Goal: Information Seeking & Learning: Learn about a topic

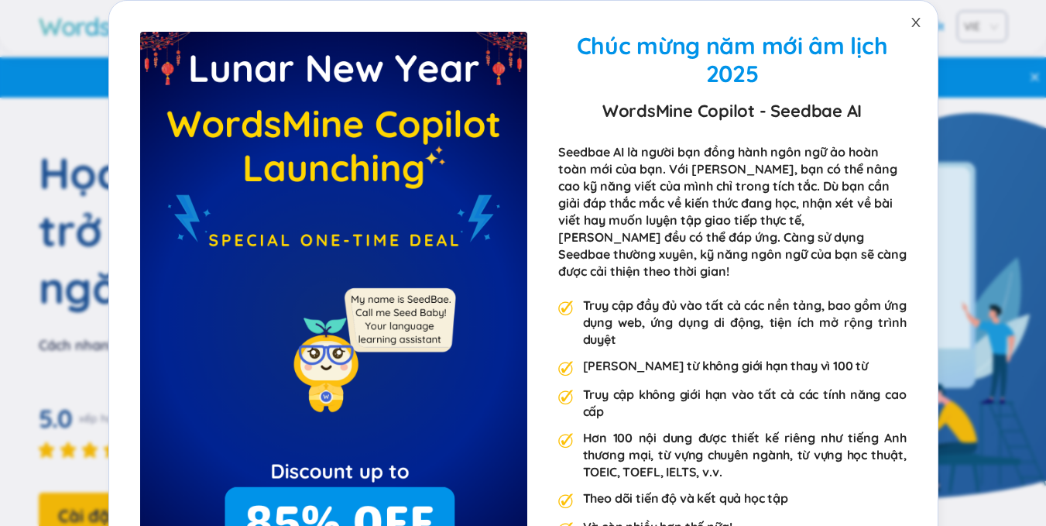
click at [912, 27] on icon "đóng" at bounding box center [916, 22] width 12 height 12
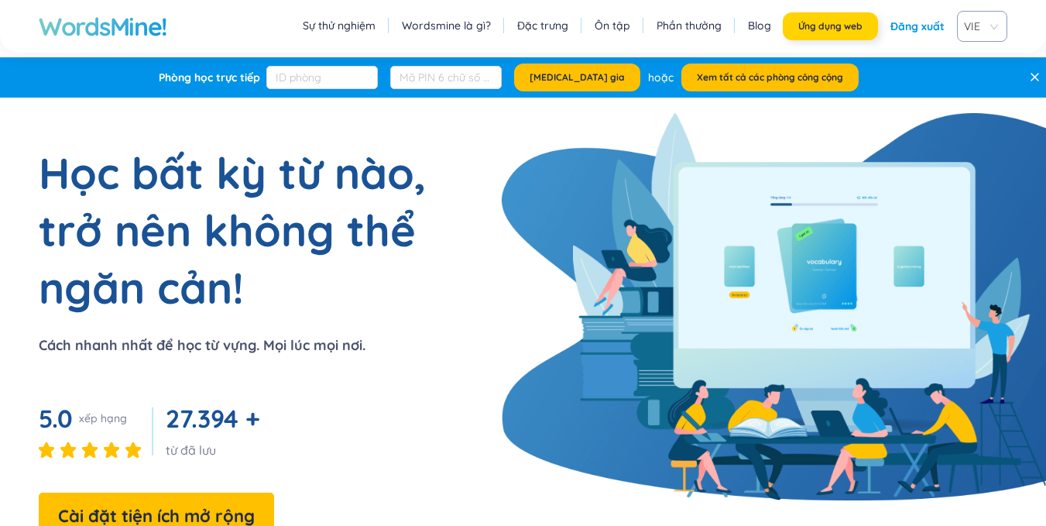
click at [825, 27] on font "Ứng dụng web" at bounding box center [830, 26] width 64 height 12
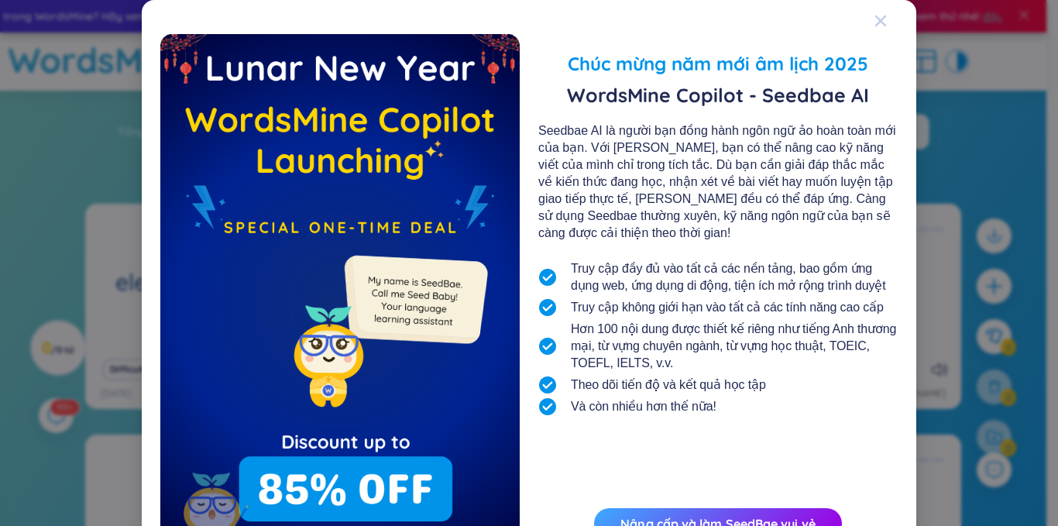
click at [877, 27] on div "Đóng" at bounding box center [880, 21] width 12 height 42
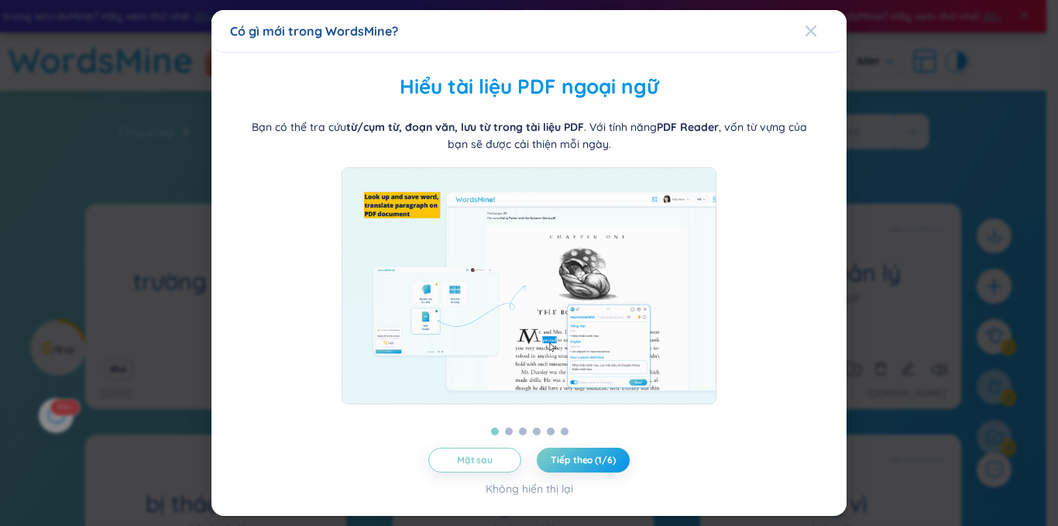
click at [805, 19] on div "Đóng" at bounding box center [811, 31] width 12 height 42
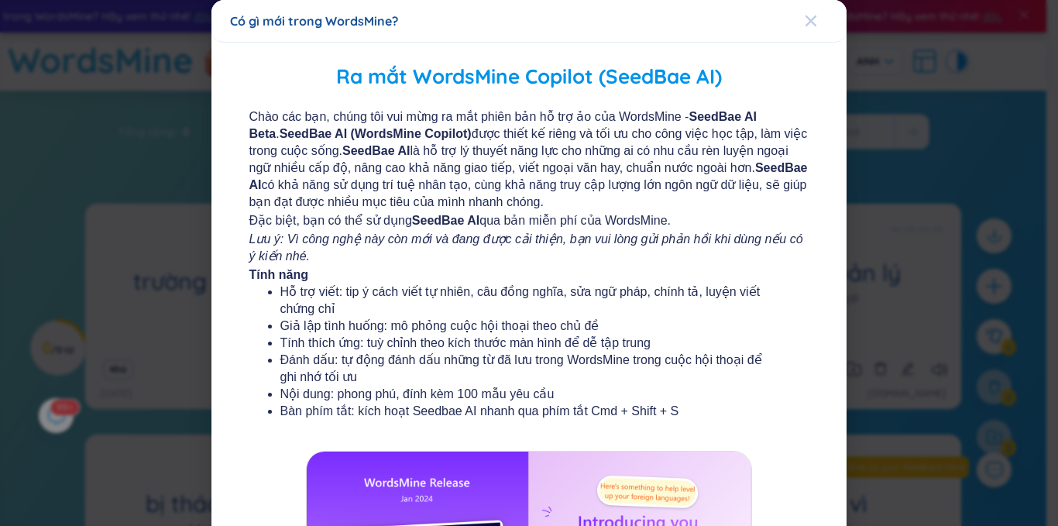
click at [809, 26] on span "Đóng" at bounding box center [826, 21] width 42 height 42
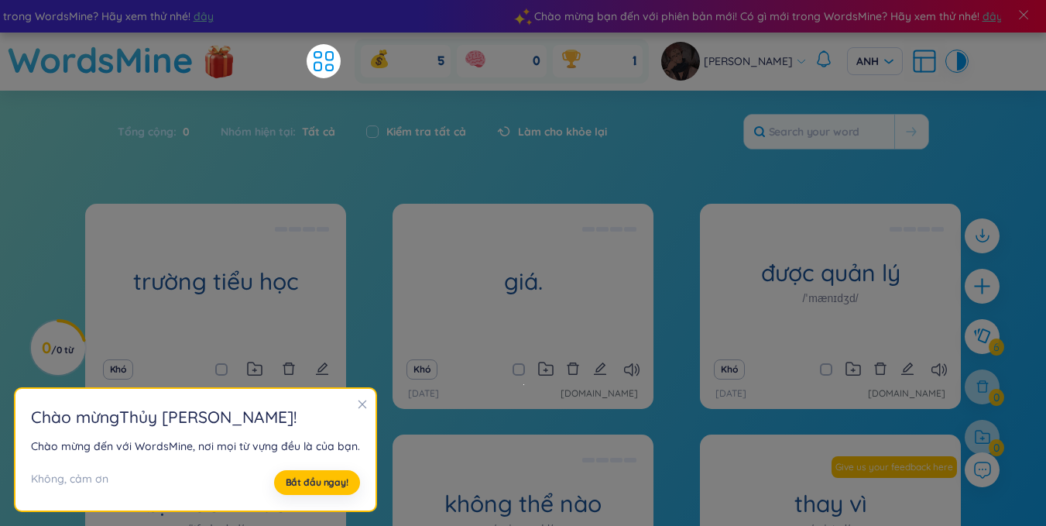
scroll to position [155, 0]
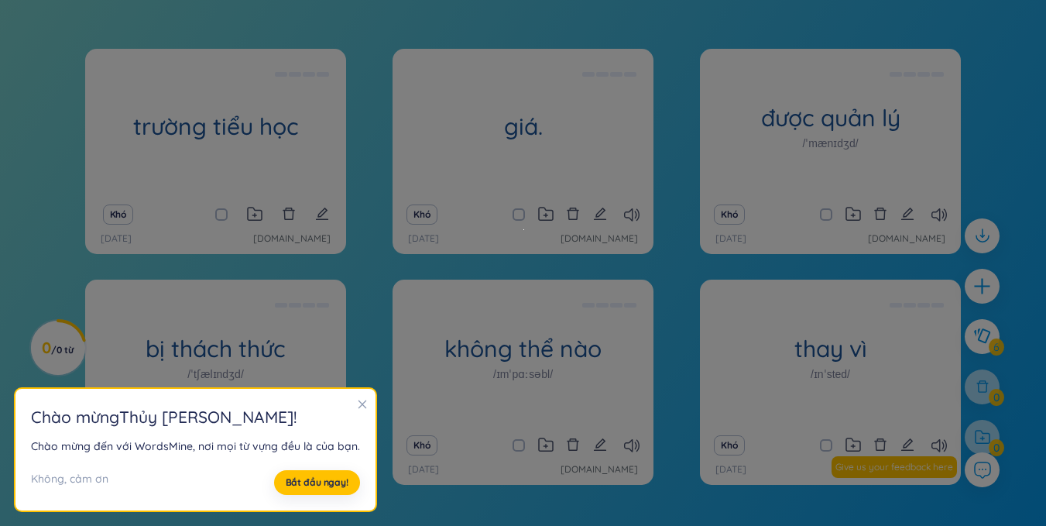
click at [361, 409] on icon "đóng" at bounding box center [362, 404] width 11 height 11
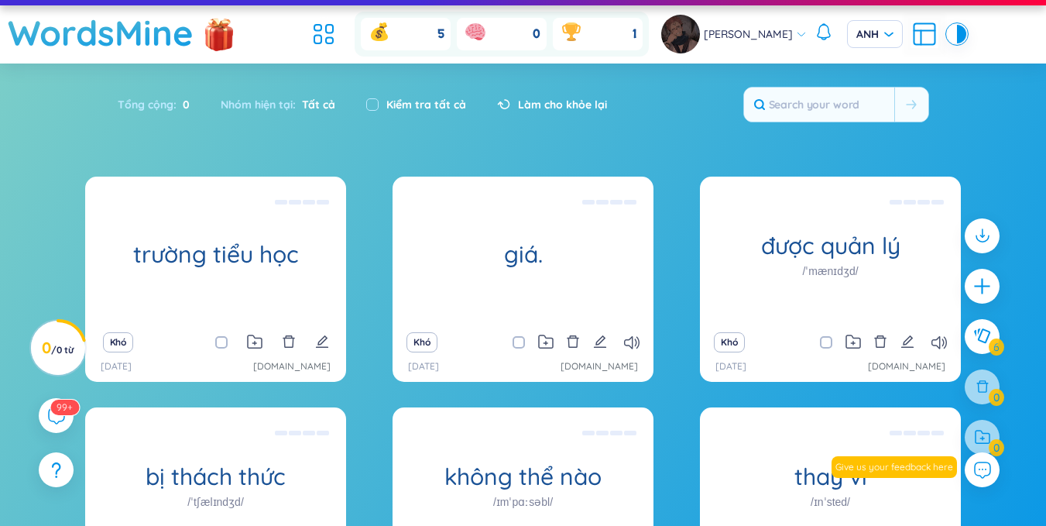
scroll to position [0, 0]
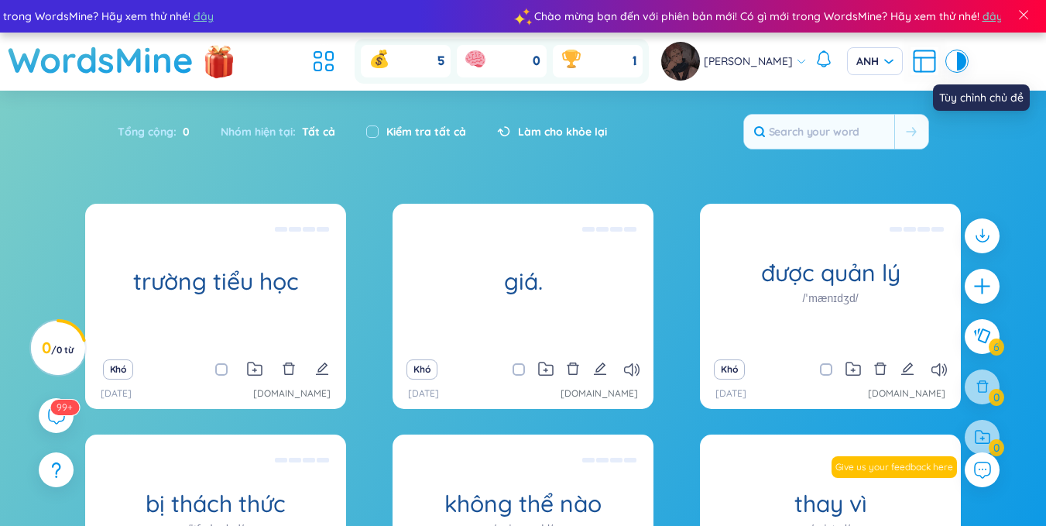
click at [957, 67] on div at bounding box center [961, 61] width 9 height 19
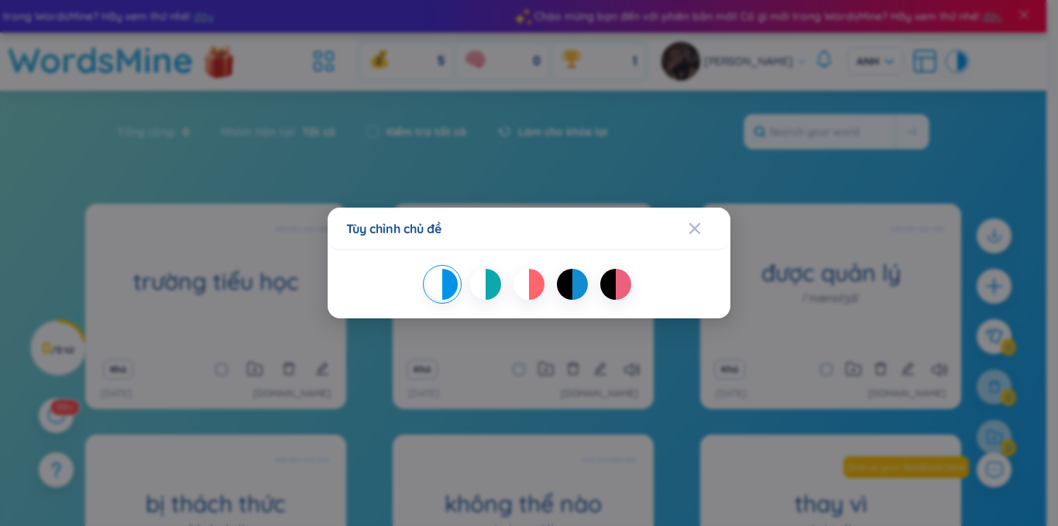
click at [927, 64] on div "Tùy chỉnh chủ đề" at bounding box center [529, 263] width 1058 height 526
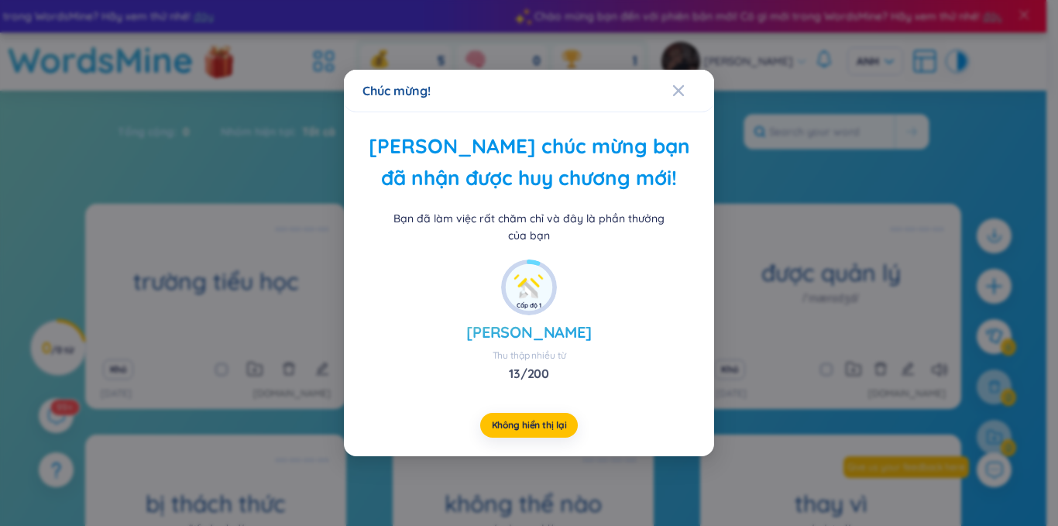
click at [756, 58] on div "Chúc mừng! Xin chúc mừng bạn đã nhận được huy chương mới! Bạn đã làm việc rất c…" at bounding box center [529, 263] width 1058 height 526
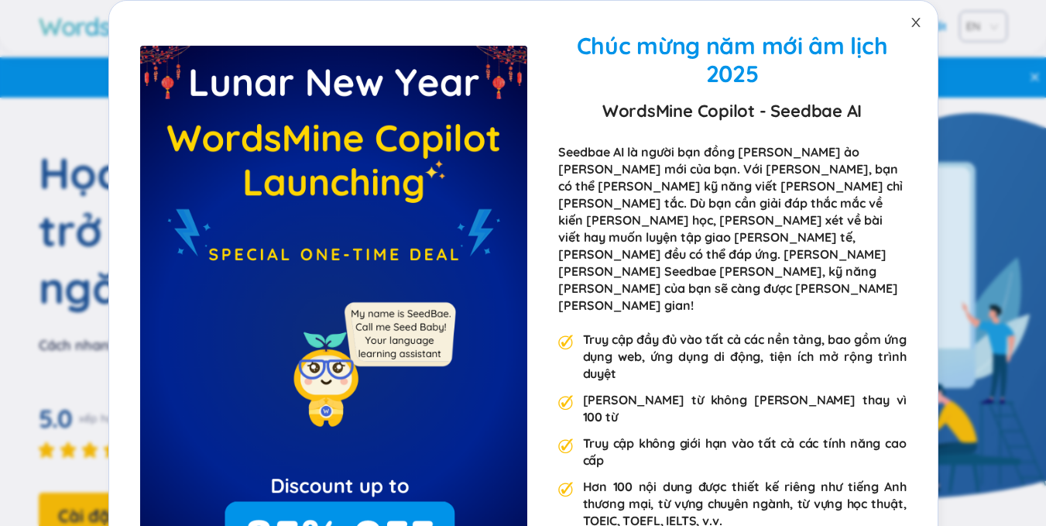
click at [921, 21] on span "Đóng" at bounding box center [916, 22] width 43 height 43
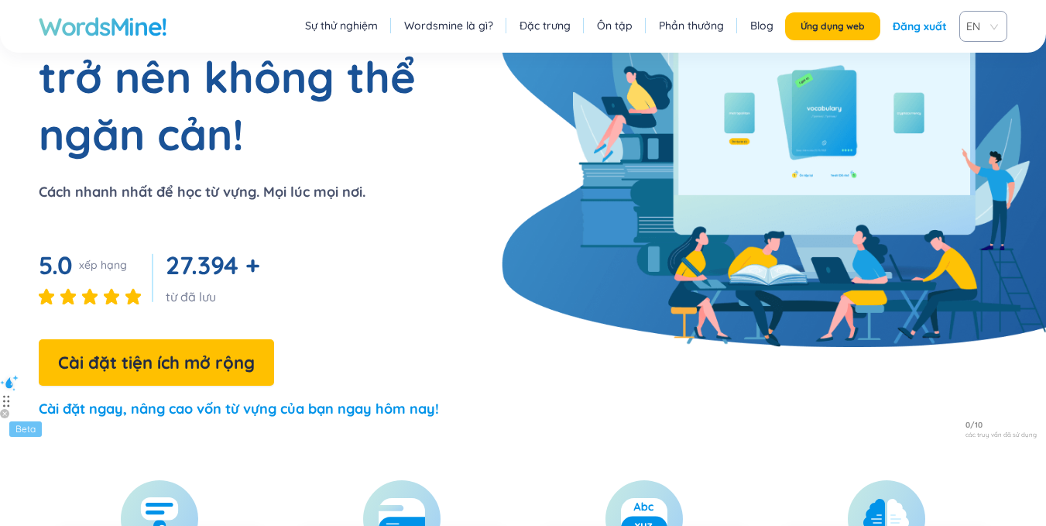
scroll to position [155, 0]
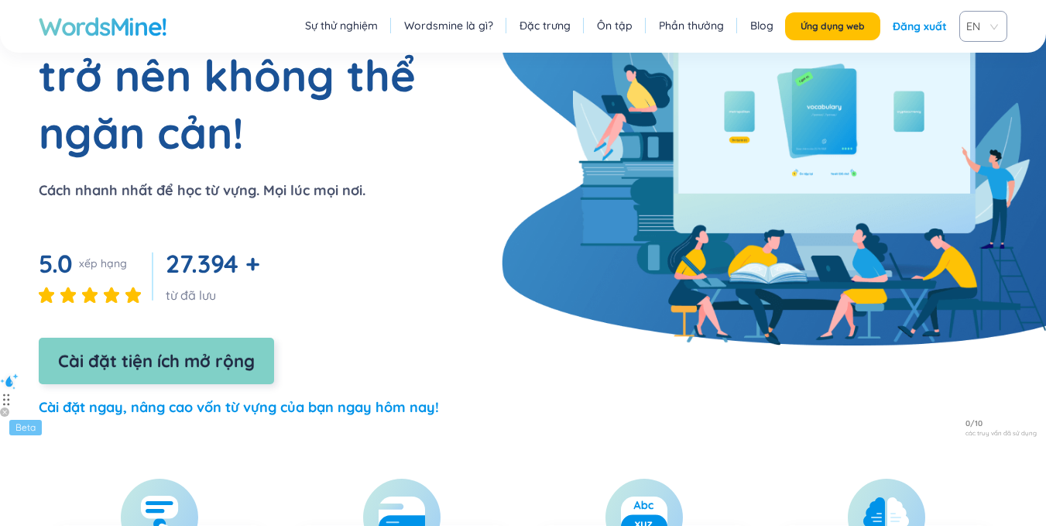
click at [213, 339] on button "Cài đặt tiện ích mở rộng" at bounding box center [156, 361] width 235 height 46
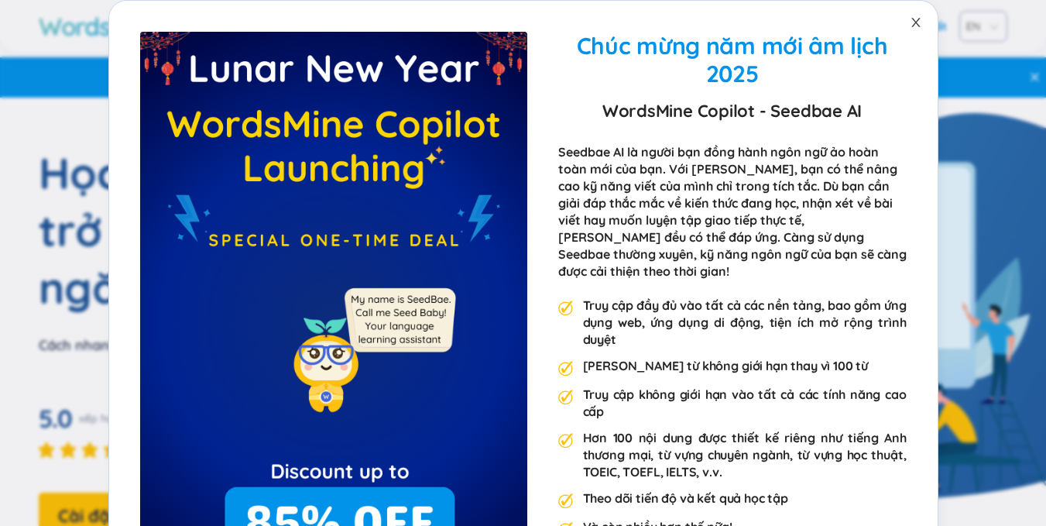
click at [898, 22] on span "Đóng" at bounding box center [916, 22] width 43 height 43
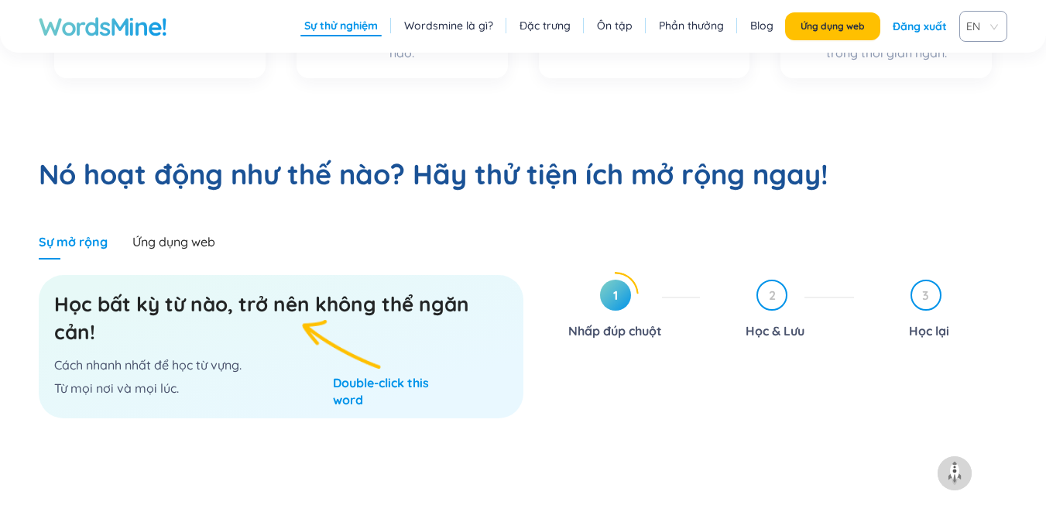
scroll to position [774, 0]
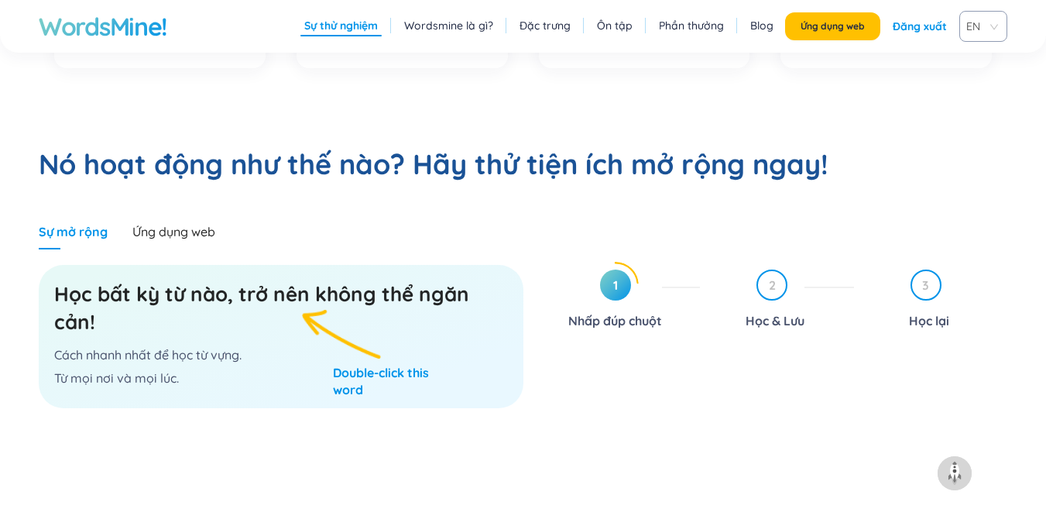
click at [631, 30] on font "Ôn tập" at bounding box center [615, 26] width 36 height 14
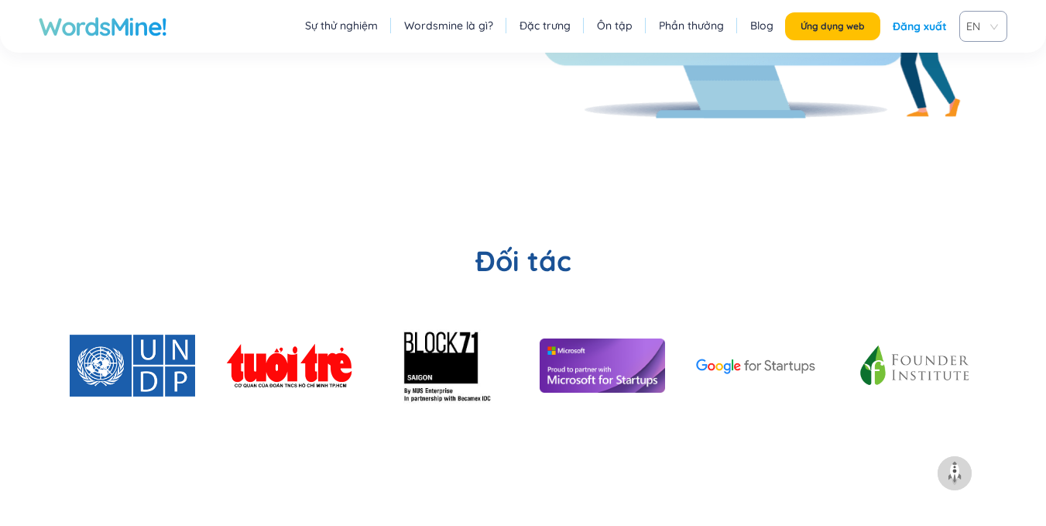
scroll to position [3752, 0]
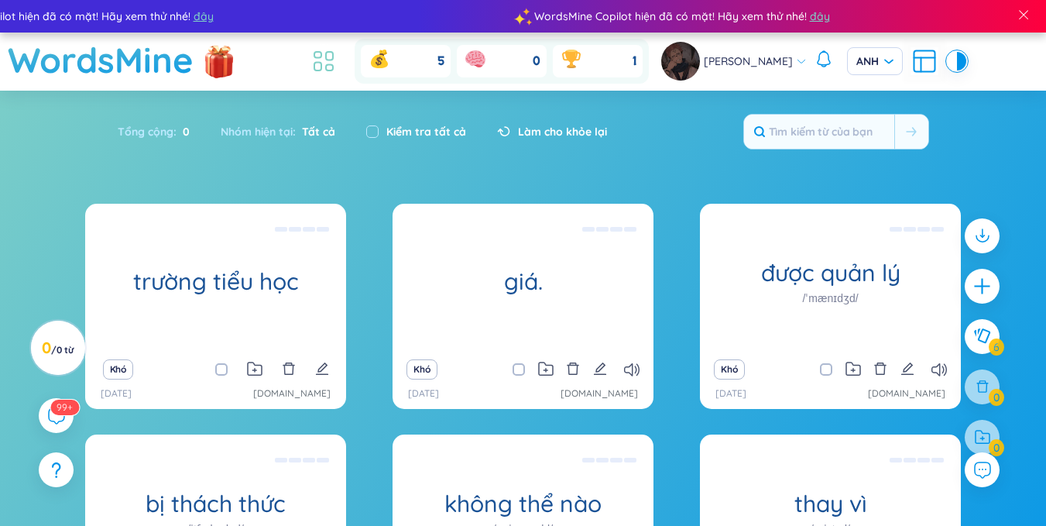
click at [338, 51] on icon at bounding box center [324, 61] width 28 height 28
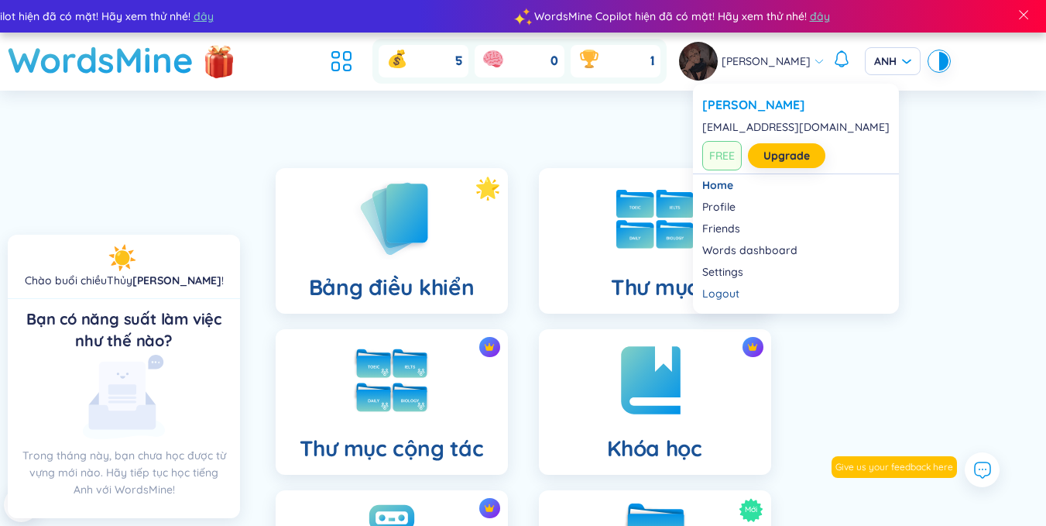
click at [718, 68] on img at bounding box center [698, 61] width 39 height 39
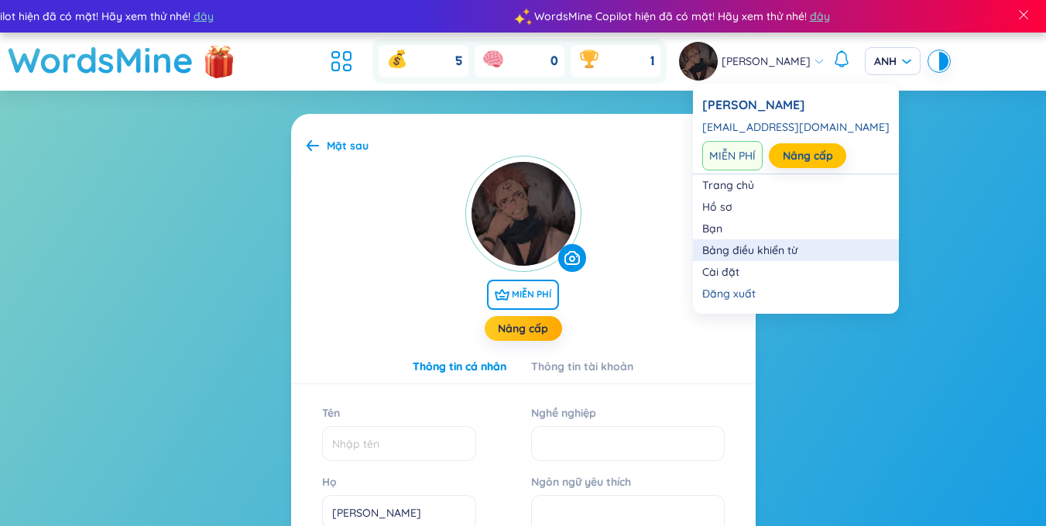
click at [752, 244] on link "Bảng điều khiển từ" at bounding box center [795, 249] width 187 height 15
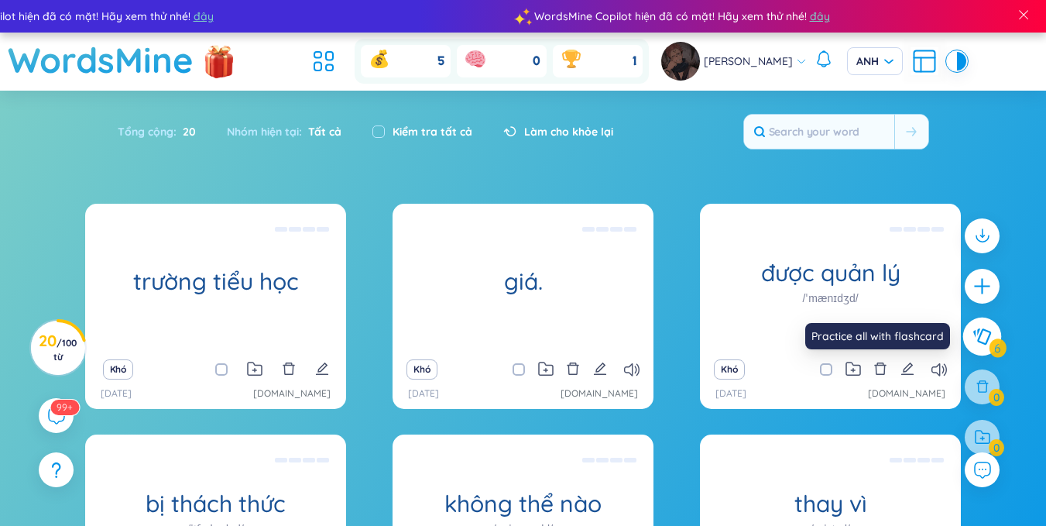
click at [983, 328] on icon at bounding box center [983, 336] width 18 height 16
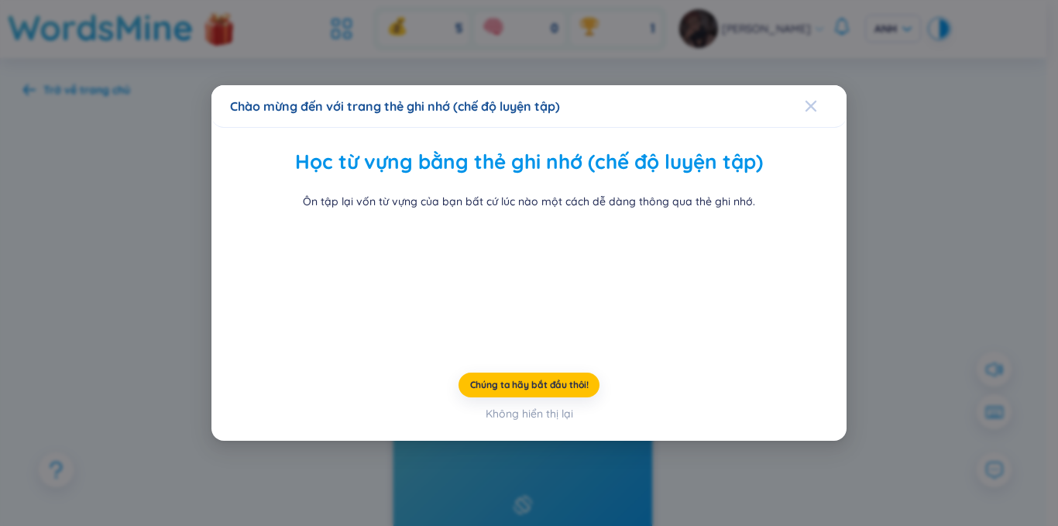
click at [805, 100] on icon "Đóng" at bounding box center [811, 106] width 12 height 12
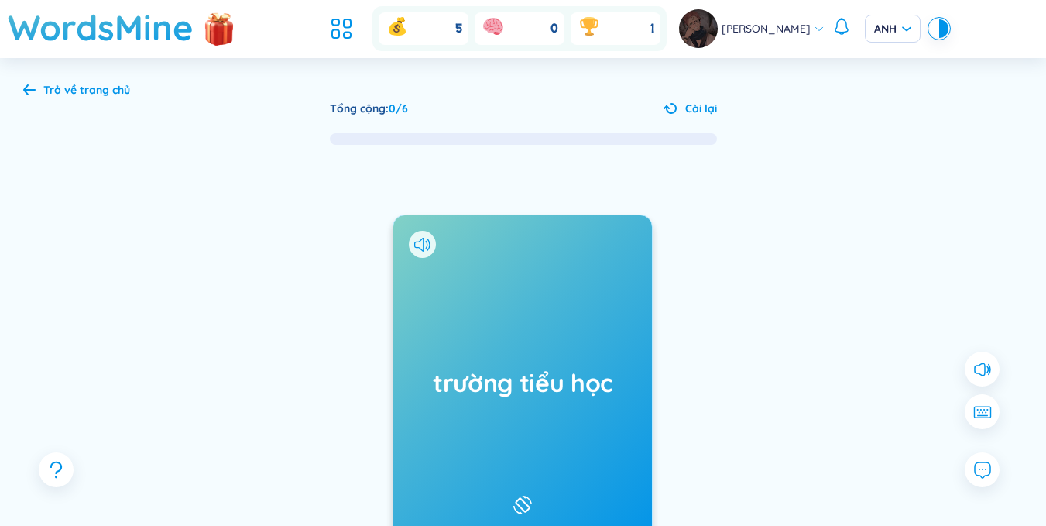
click at [792, 33] on font "Thủy Thanh" at bounding box center [766, 29] width 89 height 14
click at [30, 85] on icon at bounding box center [29, 90] width 12 height 12
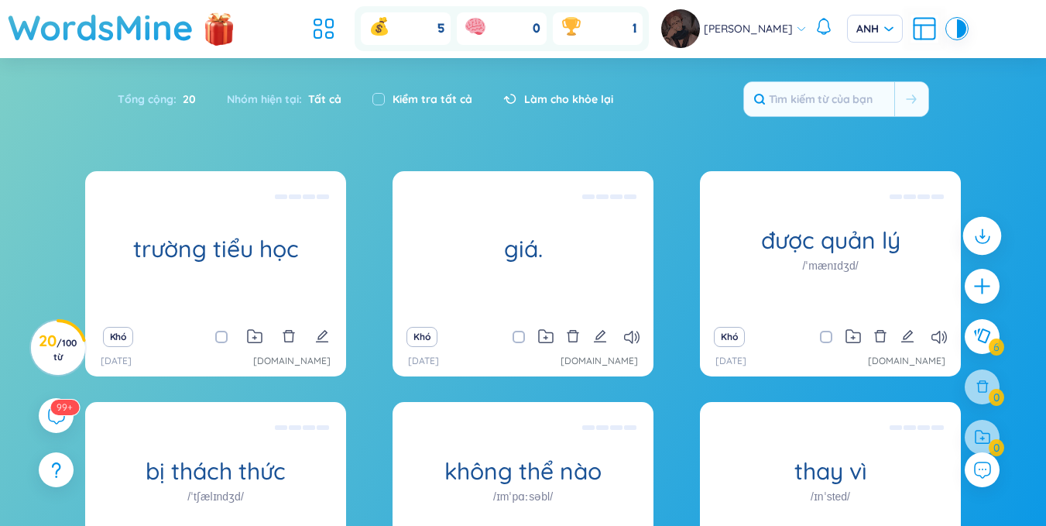
click at [982, 230] on icon at bounding box center [982, 232] width 0 height 9
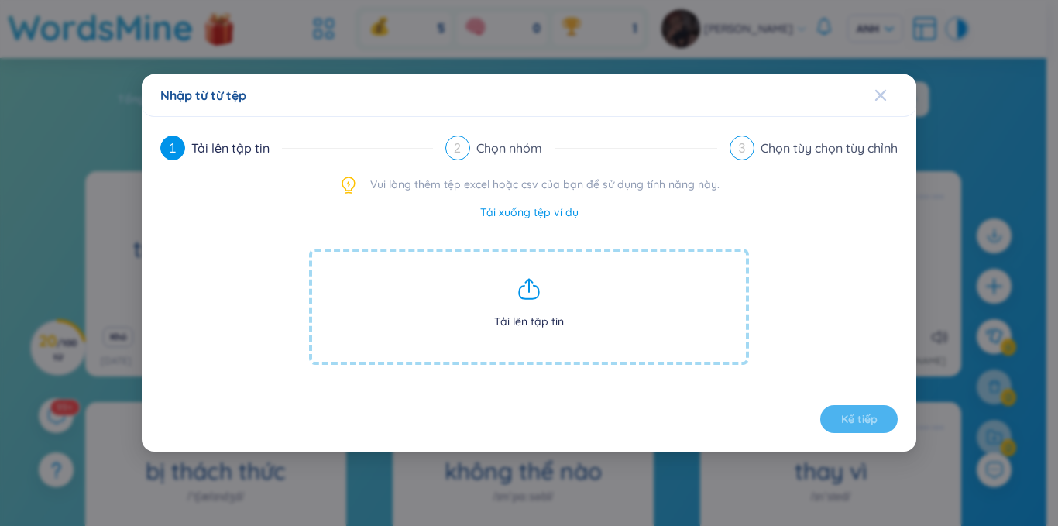
click at [881, 96] on icon "Đóng" at bounding box center [880, 95] width 11 height 11
